Goal: Task Accomplishment & Management: Manage account settings

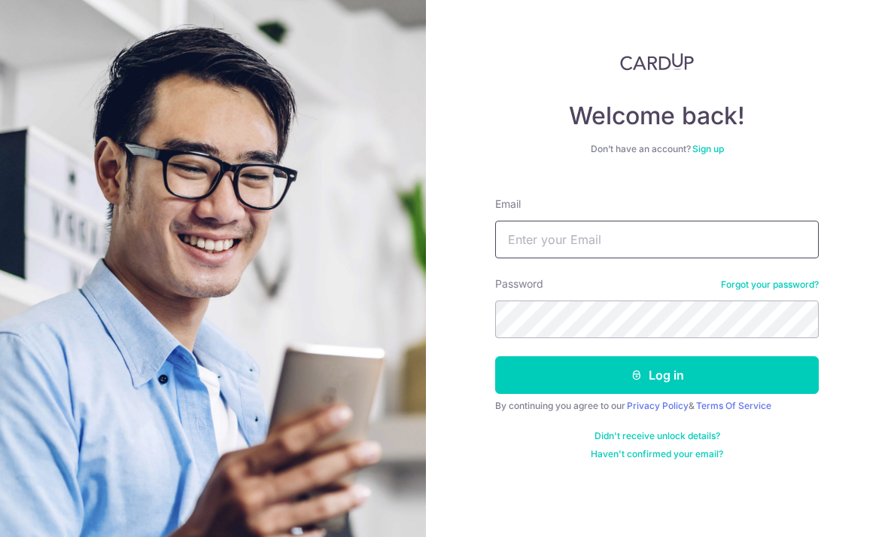
click at [743, 239] on input "Email" at bounding box center [657, 240] width 324 height 38
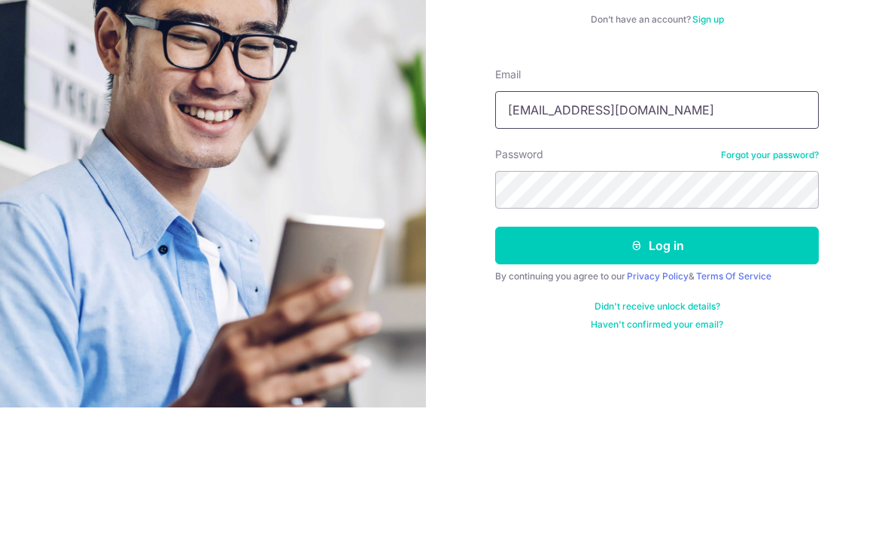
type input "[EMAIL_ADDRESS][DOMAIN_NAME]"
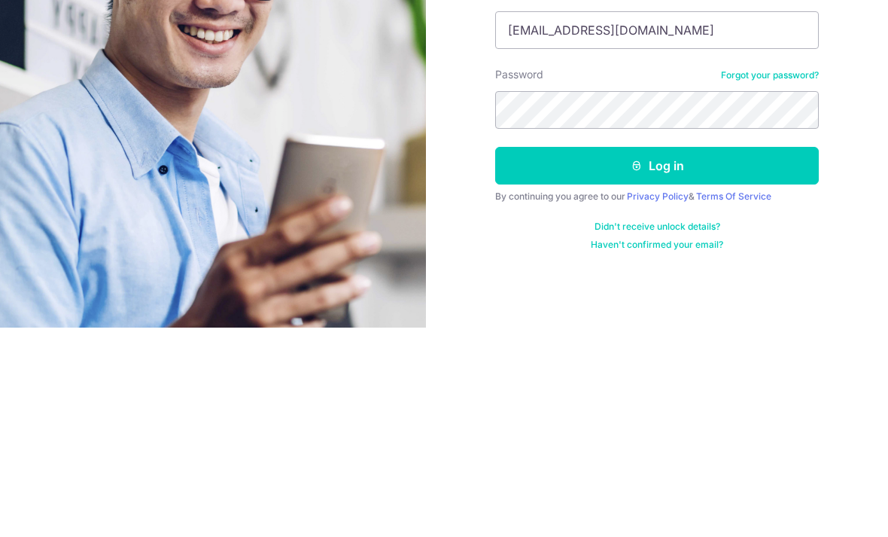
click at [613, 356] on button "Log in" at bounding box center [657, 375] width 324 height 38
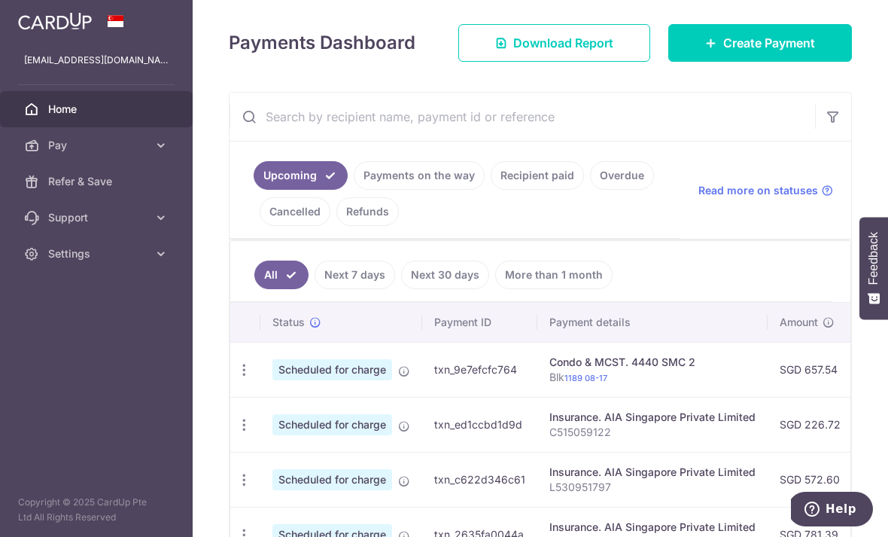
scroll to position [197, 0]
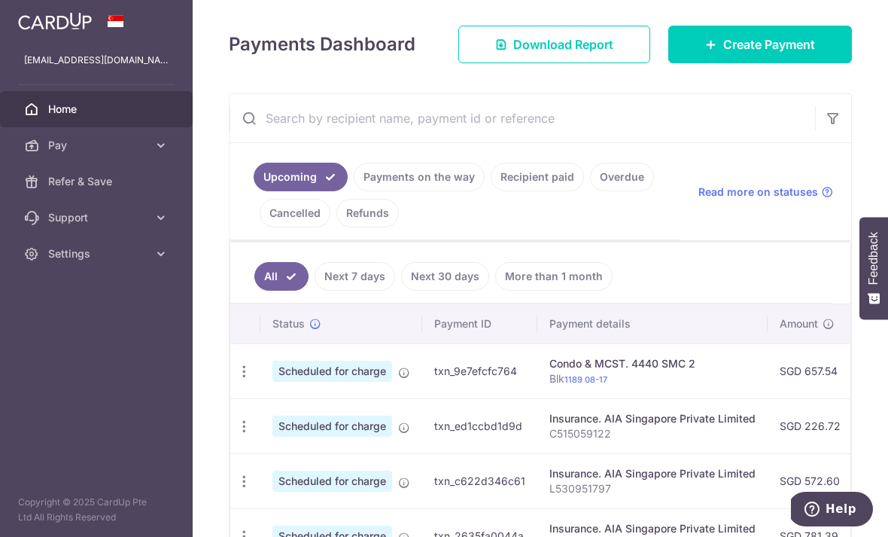
click at [491, 191] on link "Recipient paid" at bounding box center [537, 177] width 93 height 29
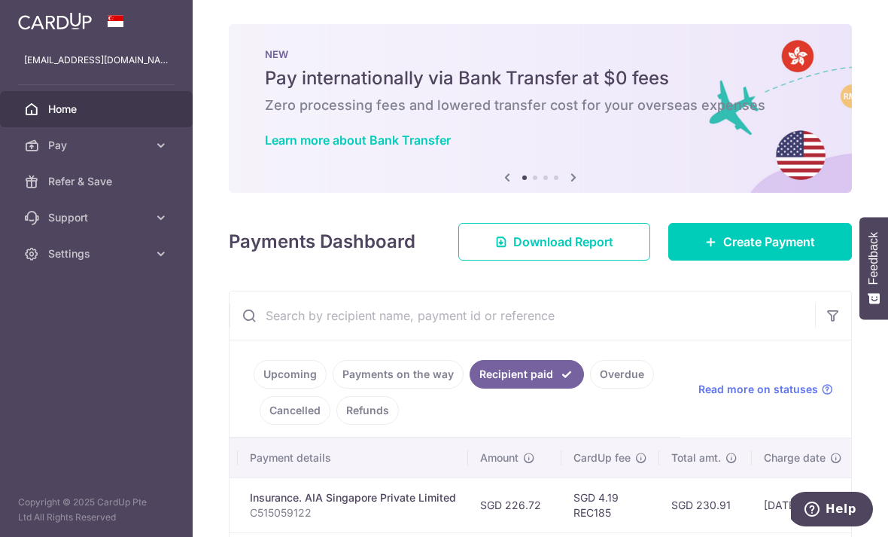
scroll to position [0, 0]
click at [0, 0] on icon "button" at bounding box center [0, 0] width 0 height 0
click at [134, 254] on span "Settings" at bounding box center [97, 253] width 99 height 15
click at [87, 334] on link "Logout" at bounding box center [96, 326] width 193 height 36
